Goal: Use online tool/utility: Utilize a website feature to perform a specific function

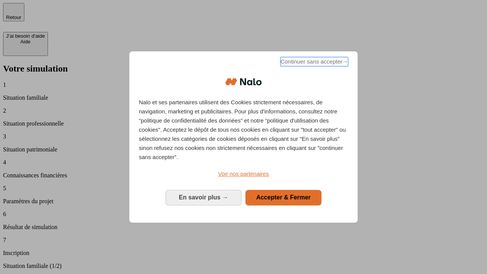
click at [313, 63] on span "Continuer sans accepter →" at bounding box center [314, 61] width 68 height 9
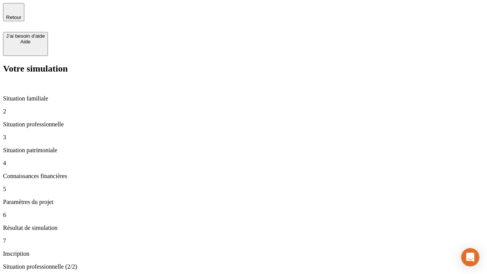
type input "70 000"
type input "1 000"
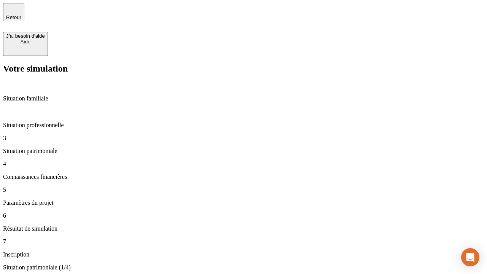
type input "800"
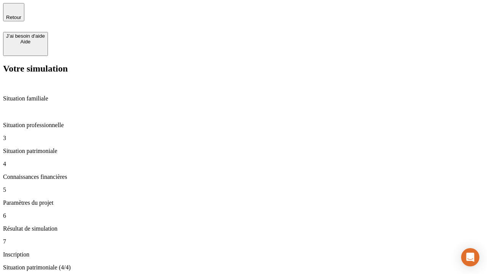
type input "6"
type input "400"
type input "3"
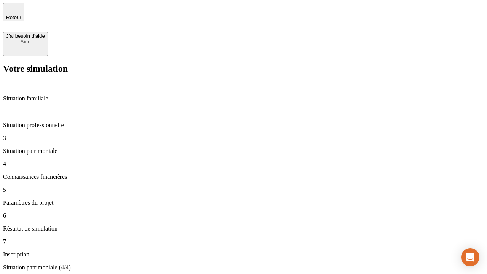
scroll to position [11, 0]
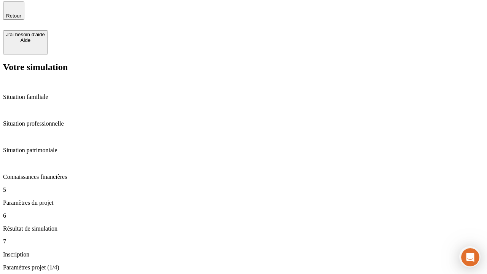
type input "35"
type input "500"
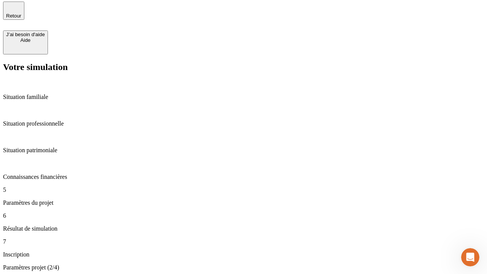
type input "640"
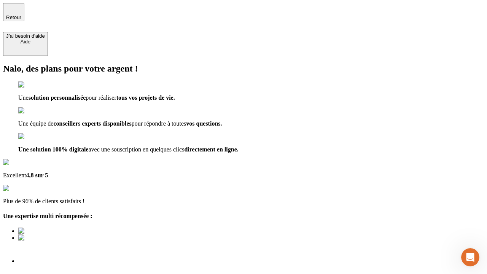
type input "[EMAIL_ADDRESS][DOMAIN_NAME]"
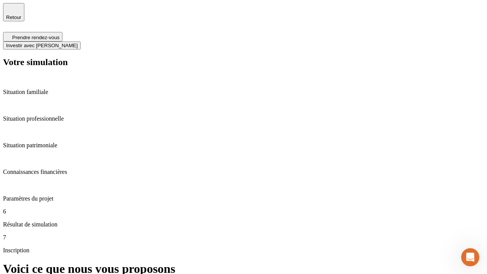
click at [78, 43] on span "Investir avec [PERSON_NAME]" at bounding box center [41, 46] width 71 height 6
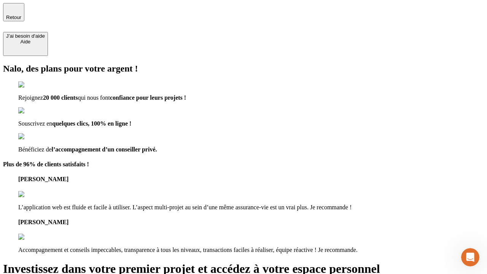
type input "[EMAIL_ADDRESS][DOMAIN_NAME]"
